Goal: Task Accomplishment & Management: Use online tool/utility

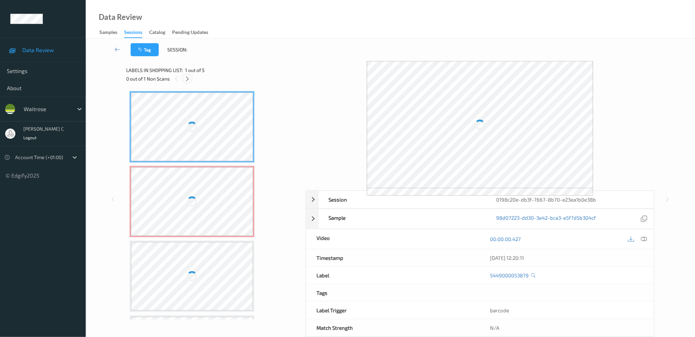
click at [184, 79] on div at bounding box center [187, 78] width 9 height 9
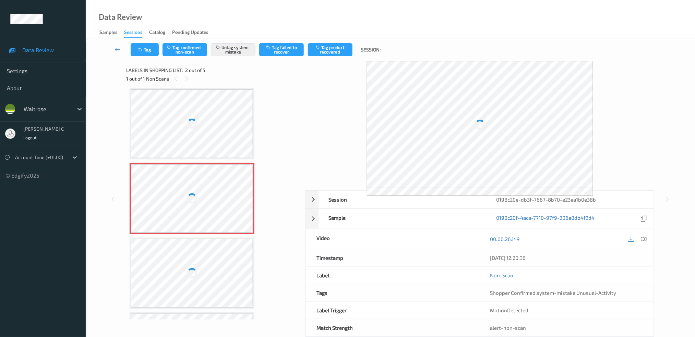
click at [204, 178] on div at bounding box center [192, 198] width 122 height 69
click at [214, 120] on div at bounding box center [192, 127] width 122 height 69
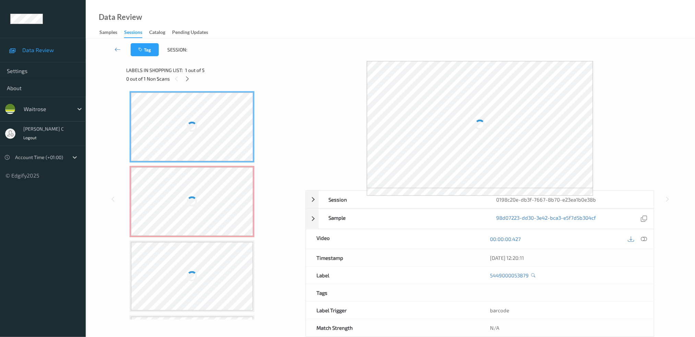
click at [232, 210] on div at bounding box center [192, 201] width 122 height 69
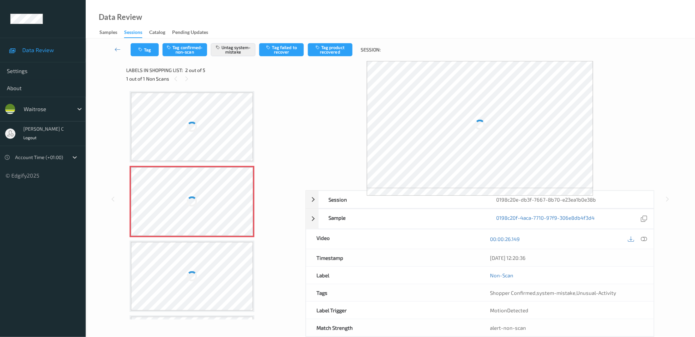
click at [198, 140] on div at bounding box center [192, 127] width 122 height 69
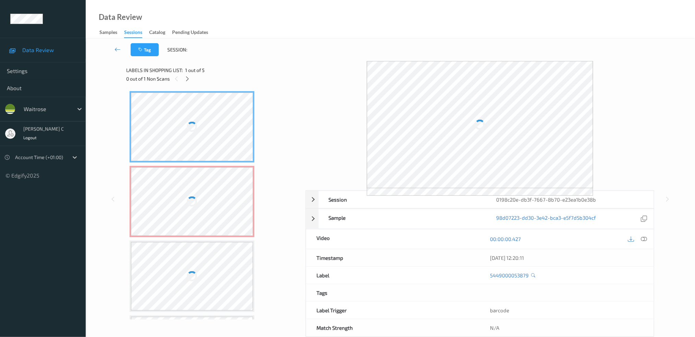
click at [206, 190] on div at bounding box center [192, 201] width 122 height 69
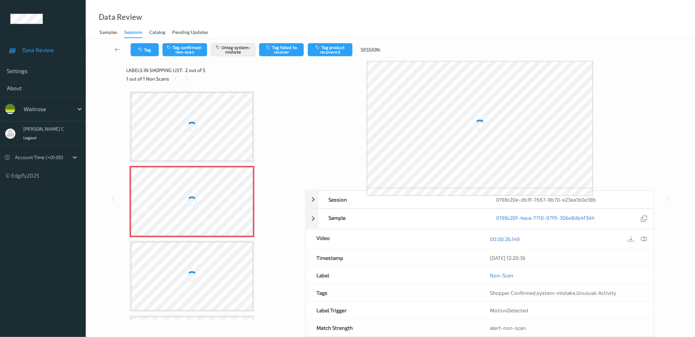
click at [188, 114] on div at bounding box center [192, 127] width 122 height 69
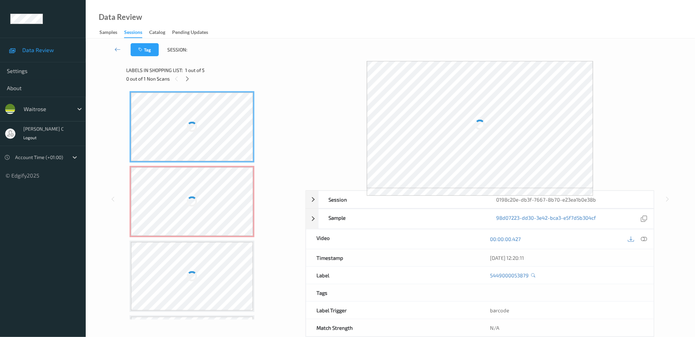
click at [189, 184] on div at bounding box center [192, 201] width 122 height 69
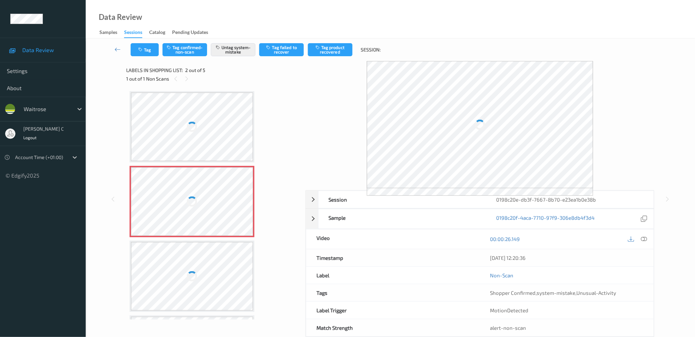
click at [188, 129] on div at bounding box center [192, 127] width 12 height 12
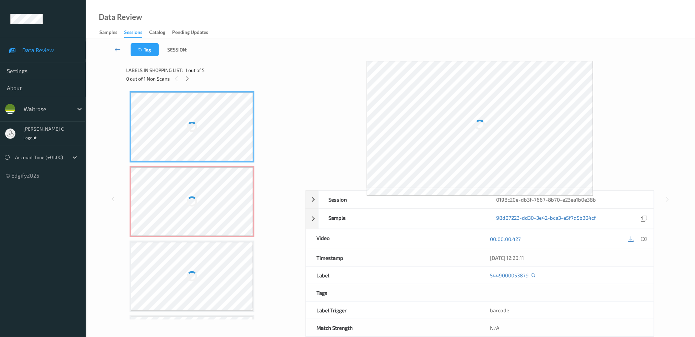
click at [196, 176] on div at bounding box center [192, 201] width 122 height 69
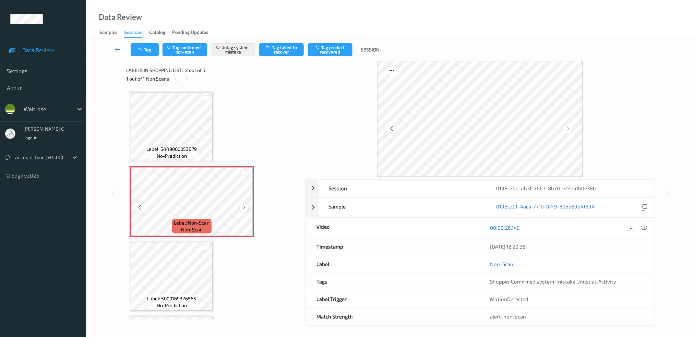
click at [243, 208] on icon at bounding box center [244, 207] width 6 height 6
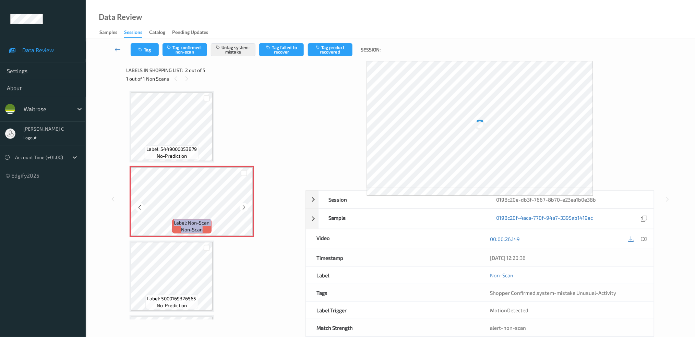
click at [243, 208] on icon at bounding box center [244, 207] width 6 height 6
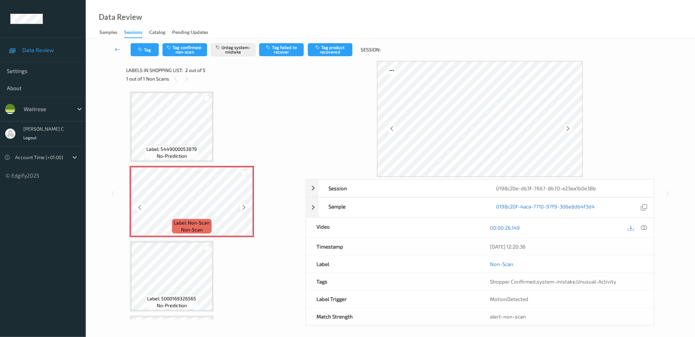
click at [245, 207] on icon at bounding box center [244, 207] width 6 height 6
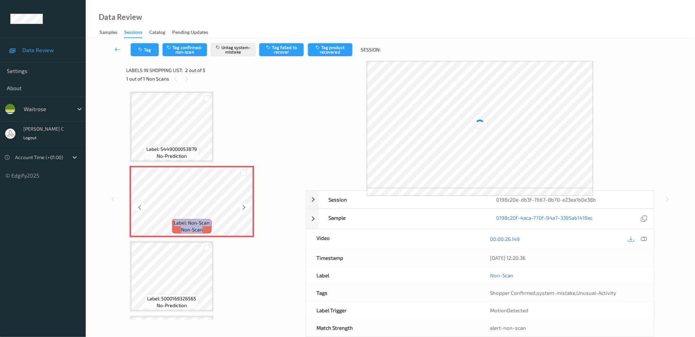
click at [245, 207] on icon at bounding box center [244, 207] width 6 height 6
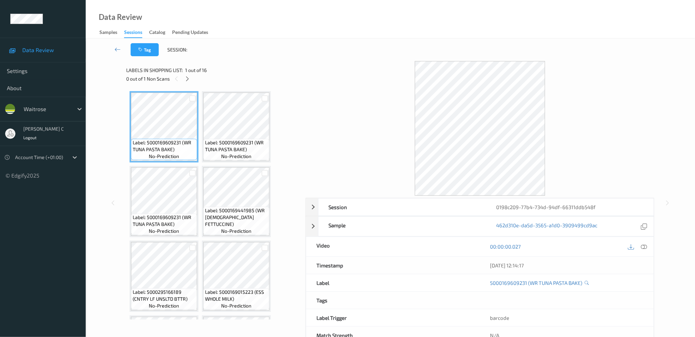
click at [186, 74] on div "0 out of 1 Non Scans" at bounding box center [213, 78] width 175 height 9
click at [188, 79] on icon at bounding box center [188, 79] width 6 height 6
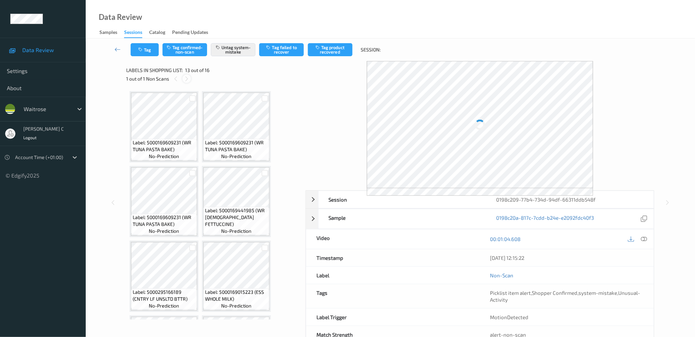
scroll to position [375, 0]
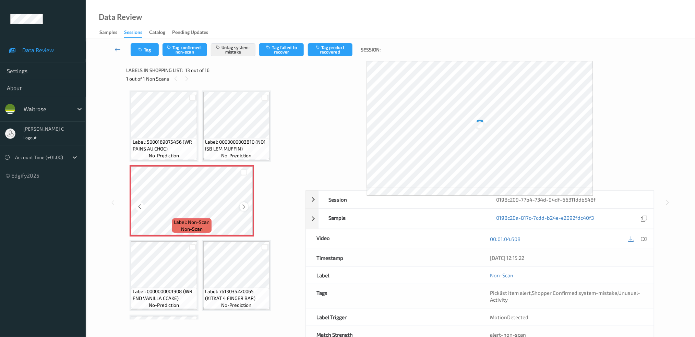
click at [245, 204] on icon at bounding box center [244, 207] width 6 height 6
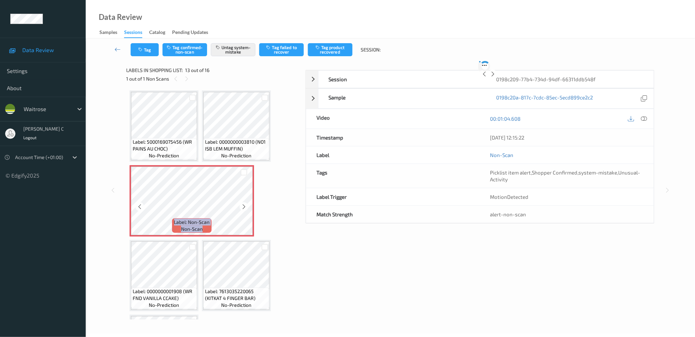
click at [245, 204] on icon at bounding box center [244, 207] width 6 height 6
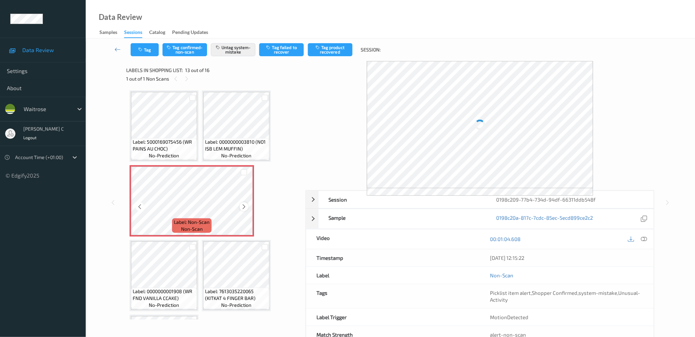
click at [242, 204] on icon at bounding box center [244, 207] width 6 height 6
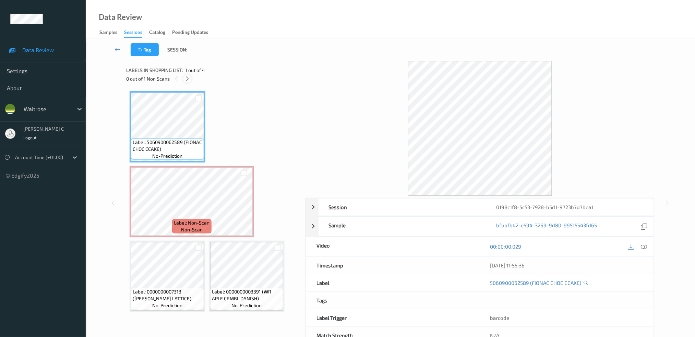
click at [190, 77] on icon at bounding box center [188, 79] width 6 height 6
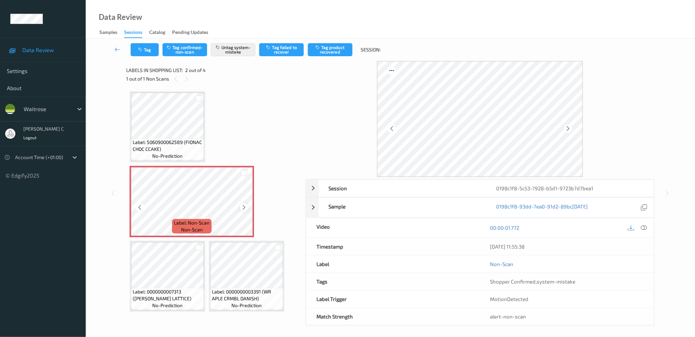
click at [243, 207] on icon at bounding box center [244, 207] width 6 height 6
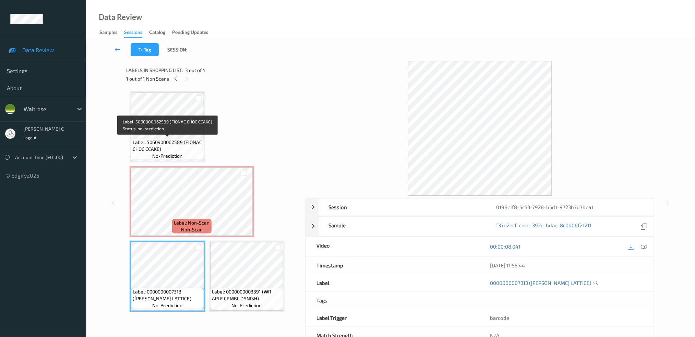
click at [177, 147] on span "Label: 5060900062589 (FIONAC CHOC CCAKE)" at bounding box center [168, 146] width 70 height 14
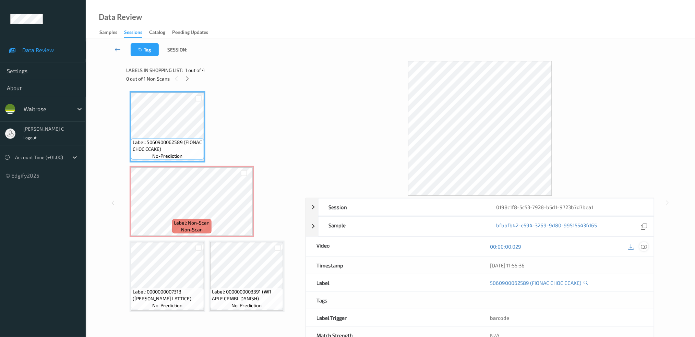
drag, startPoint x: 648, startPoint y: 247, endPoint x: 641, endPoint y: 259, distance: 13.9
click at [648, 247] on div at bounding box center [644, 246] width 9 height 9
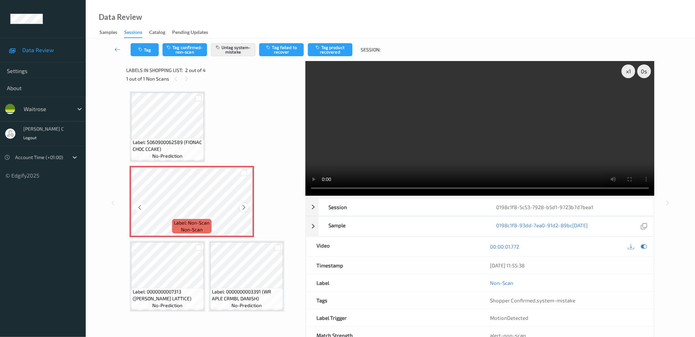
click at [240, 207] on div at bounding box center [244, 207] width 9 height 9
click at [243, 208] on icon at bounding box center [244, 207] width 6 height 6
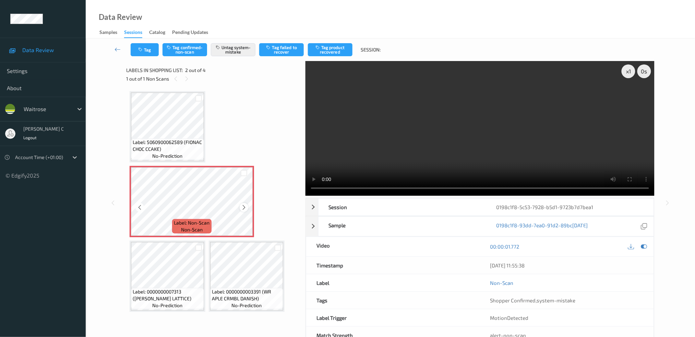
click at [244, 204] on icon at bounding box center [244, 207] width 6 height 6
click at [149, 55] on button "Tag" at bounding box center [145, 49] width 28 height 13
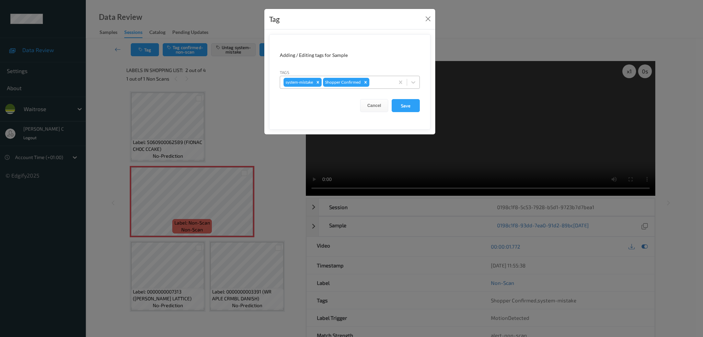
click at [385, 83] on div at bounding box center [381, 82] width 20 height 8
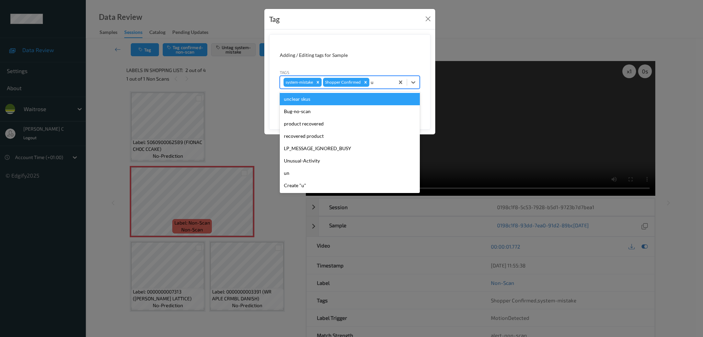
type input "un"
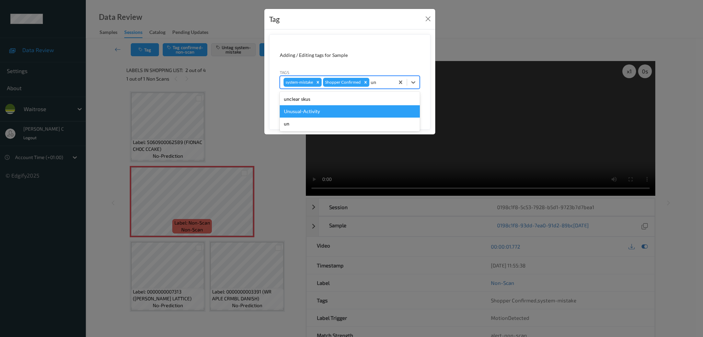
click at [345, 110] on div "Unusual-Activity" at bounding box center [350, 111] width 140 height 12
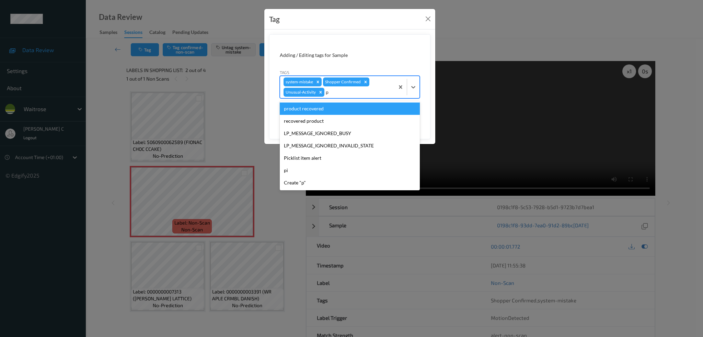
type input "pi"
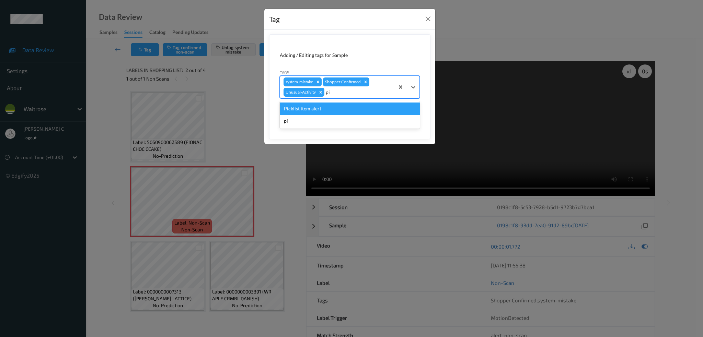
click at [345, 110] on div "Picklist item alert" at bounding box center [350, 109] width 140 height 12
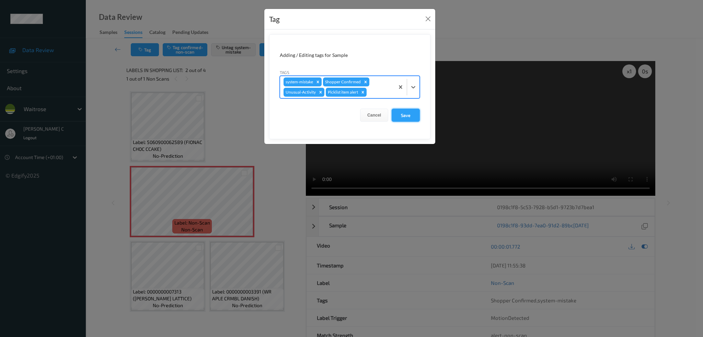
click at [408, 121] on button "Save" at bounding box center [405, 115] width 28 height 13
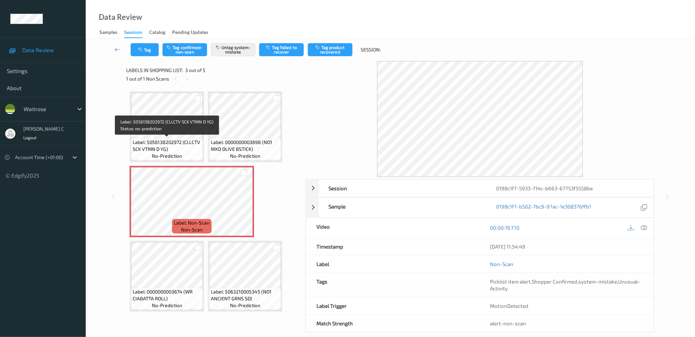
click at [134, 146] on span "Label: 5056138202972 (CLLCTV SCK VTMN D YG)" at bounding box center [167, 146] width 69 height 14
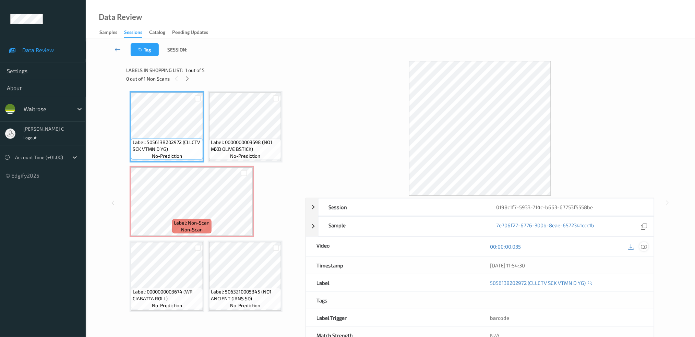
click at [645, 247] on icon at bounding box center [644, 247] width 6 height 6
